Goal: Go to known website: Access a specific website the user already knows

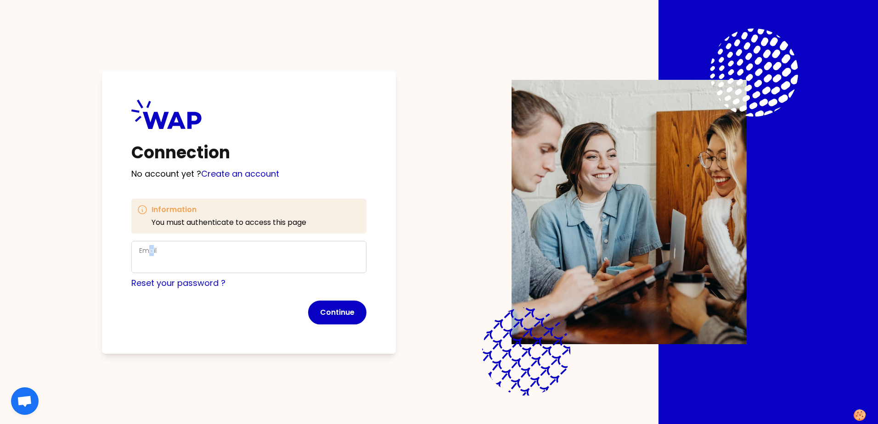
click at [152, 255] on div "Email" at bounding box center [248, 257] width 219 height 24
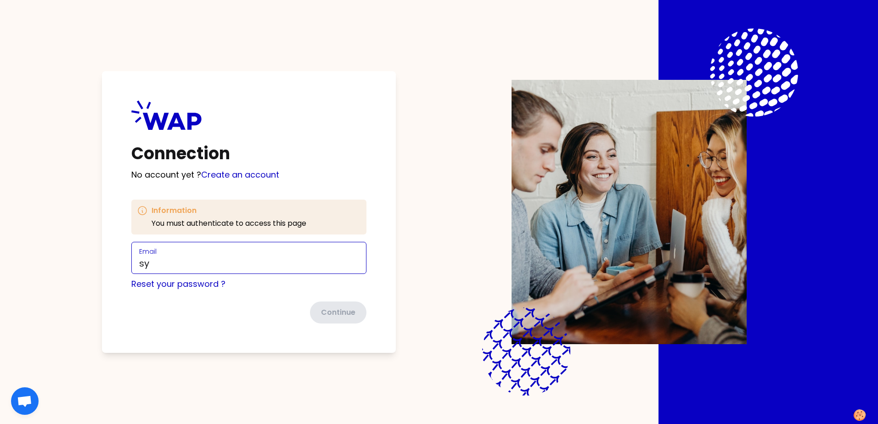
type input "[PERSON_NAME][EMAIL_ADDRESS][PERSON_NAME][DOMAIN_NAME]"
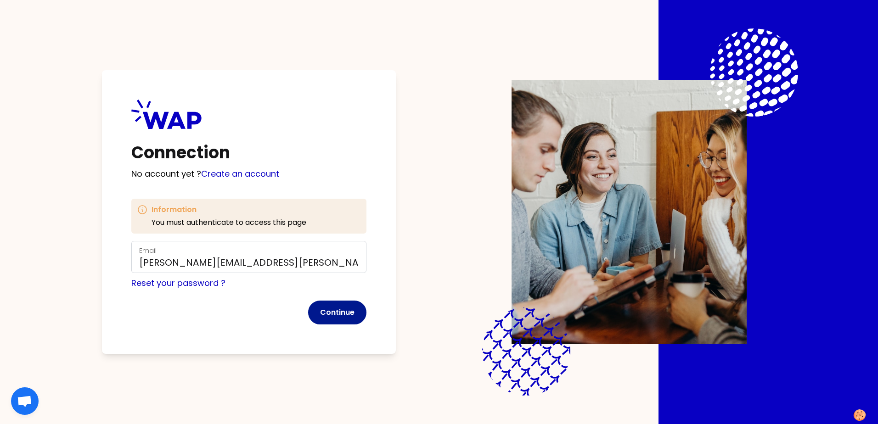
click at [334, 316] on button "Continue" at bounding box center [337, 313] width 58 height 24
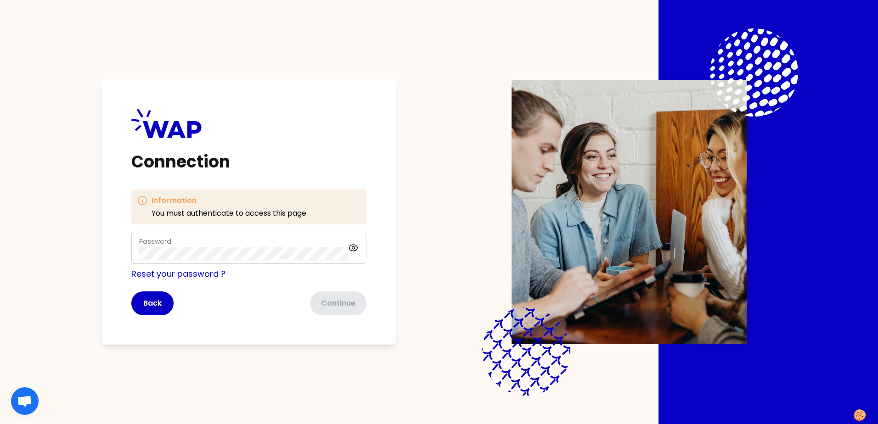
click at [236, 246] on div "Password" at bounding box center [243, 248] width 209 height 24
click at [349, 310] on button "Continue" at bounding box center [337, 304] width 58 height 24
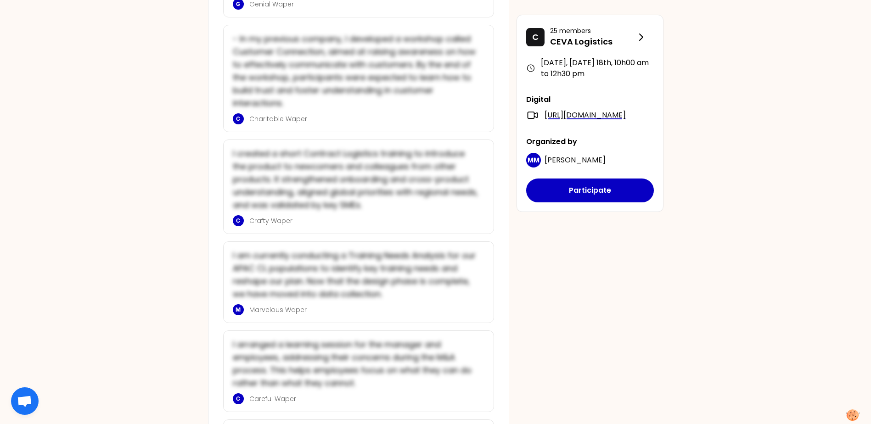
scroll to position [827, 0]
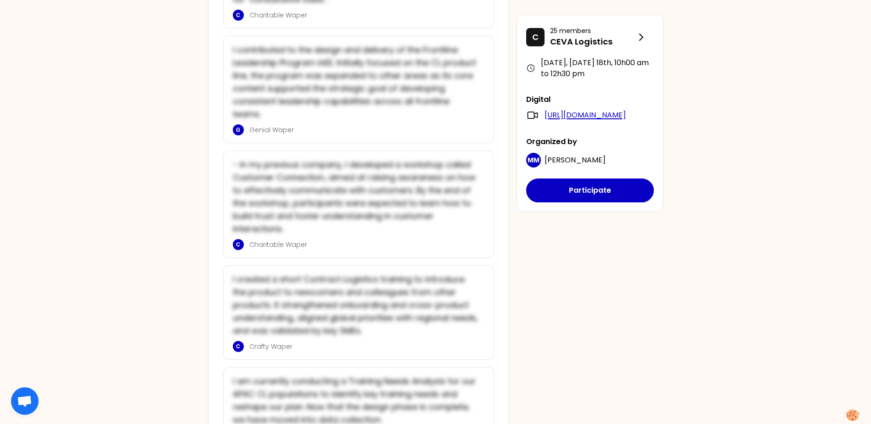
click at [596, 121] on link "[URL][DOMAIN_NAME]" at bounding box center [585, 115] width 81 height 11
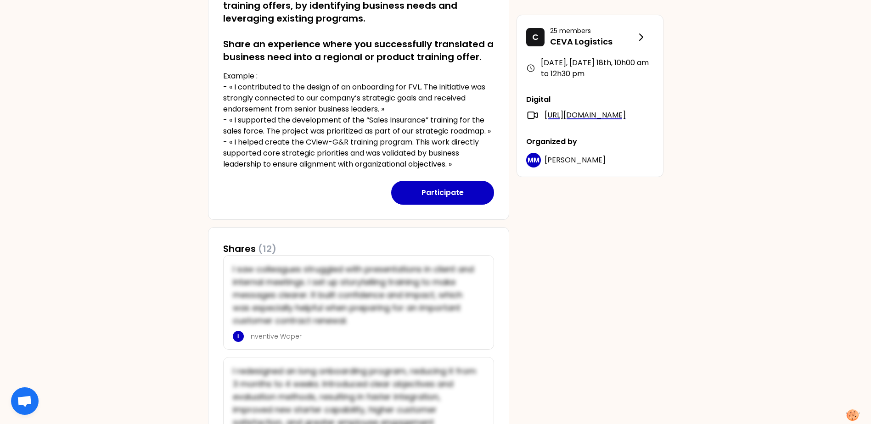
scroll to position [46, 0]
